Goal: Transaction & Acquisition: Book appointment/travel/reservation

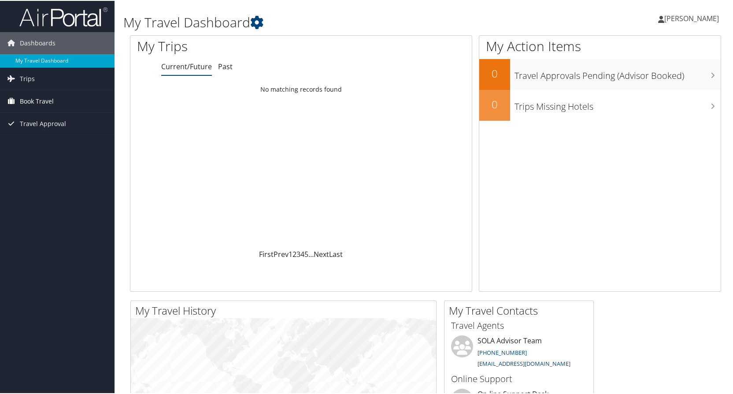
click at [42, 99] on span "Book Travel" at bounding box center [37, 100] width 34 height 22
click at [58, 125] on link "Book/Manage Online Trips" at bounding box center [57, 131] width 115 height 13
